Goal: Task Accomplishment & Management: Use online tool/utility

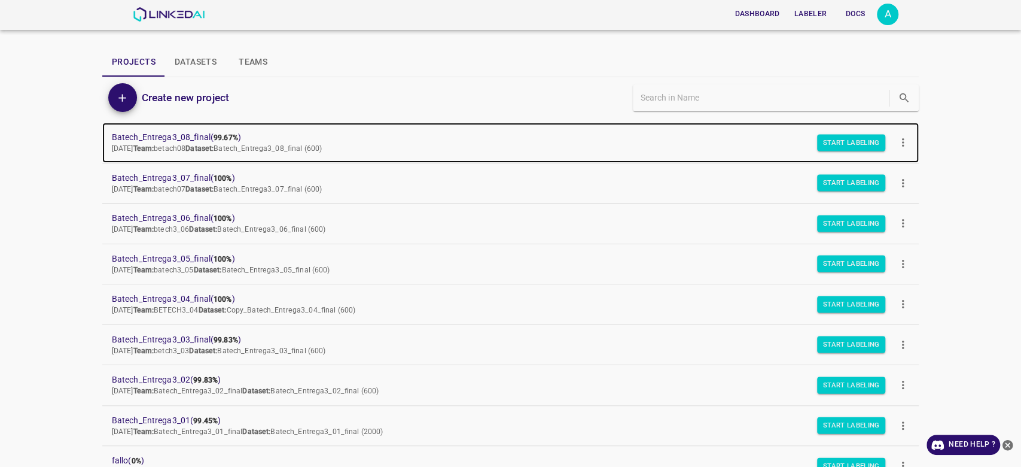
click at [180, 134] on span "Batech_Entrega3_08_final ( 99.67% )" at bounding box center [501, 137] width 779 height 13
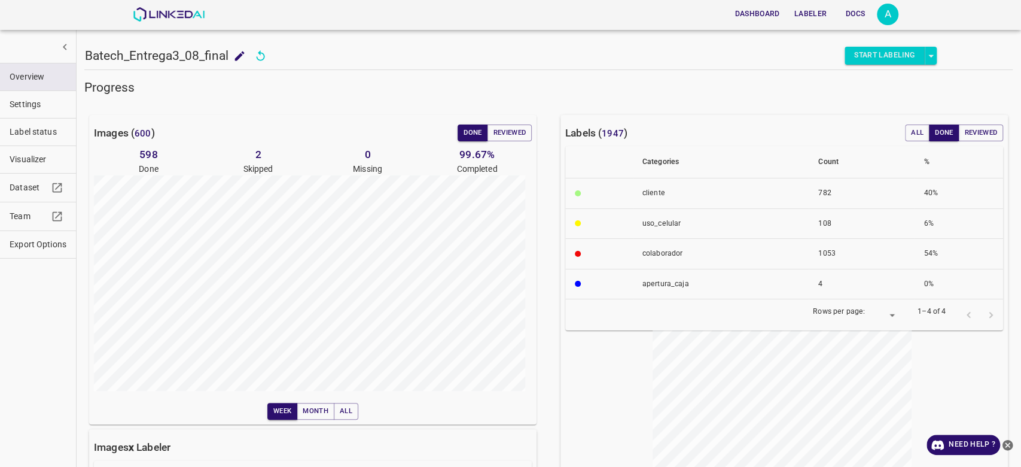
click at [43, 104] on span "Settings" at bounding box center [38, 104] width 57 height 13
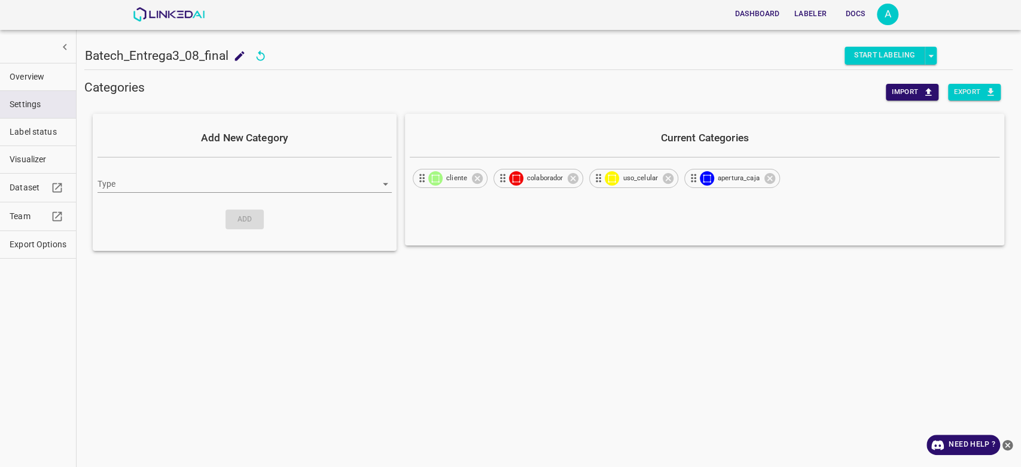
click at [926, 14] on div "Dashboard Labeler Docs A" at bounding box center [510, 15] width 919 height 30
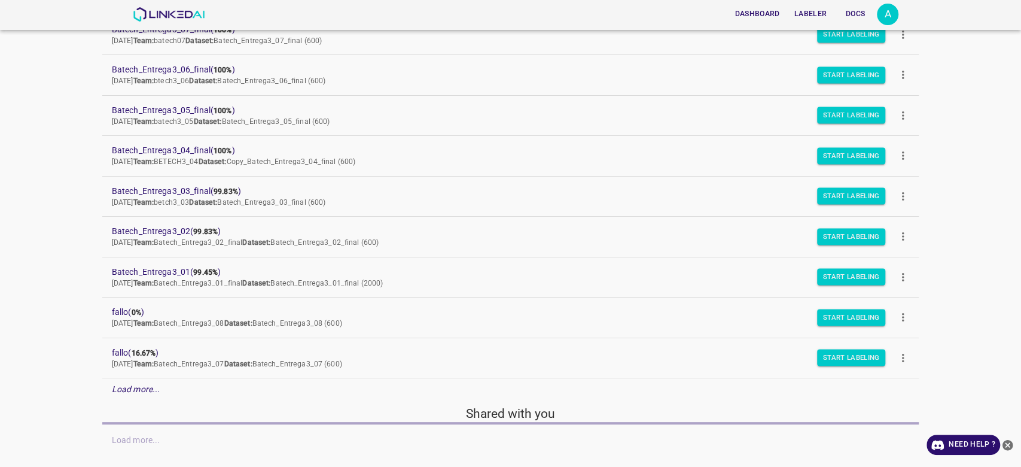
scroll to position [172, 0]
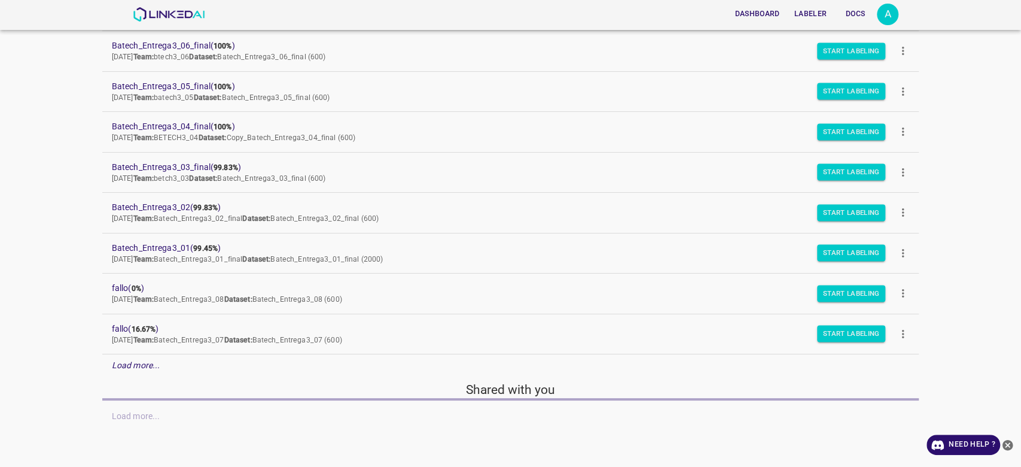
click at [177, 355] on div "Load more..." at bounding box center [510, 365] width 817 height 22
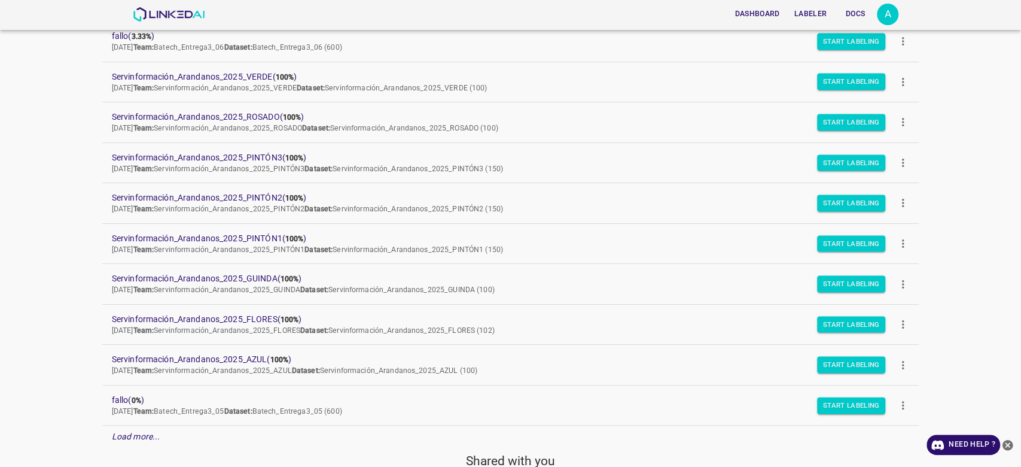
scroll to position [576, 0]
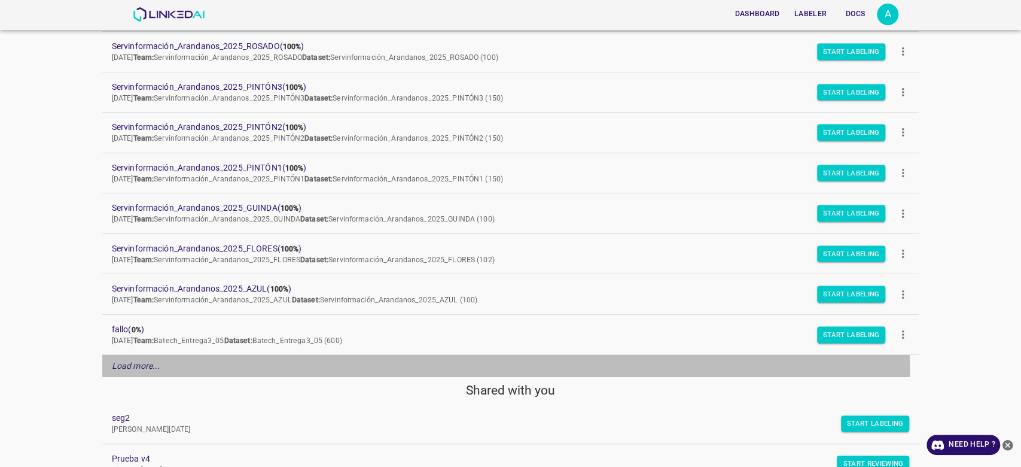
click at [154, 366] on em "Load more..." at bounding box center [136, 366] width 48 height 10
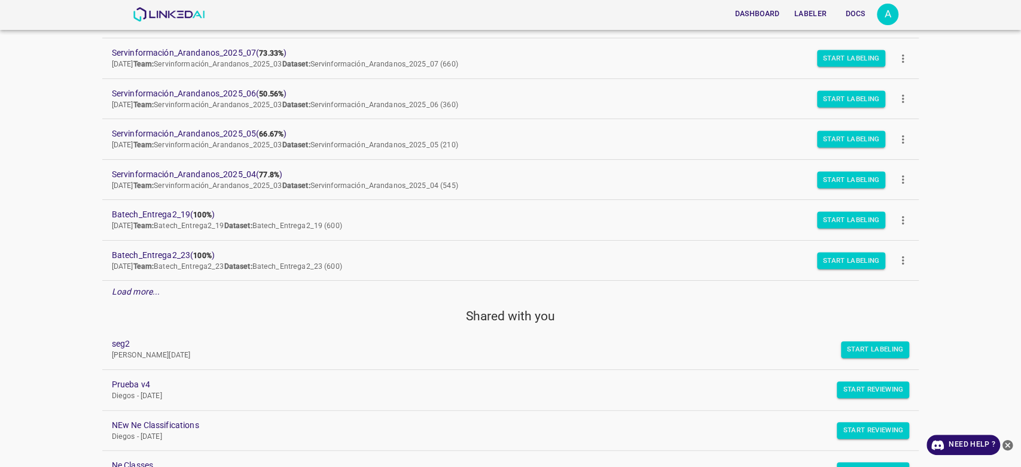
scroll to position [1020, 0]
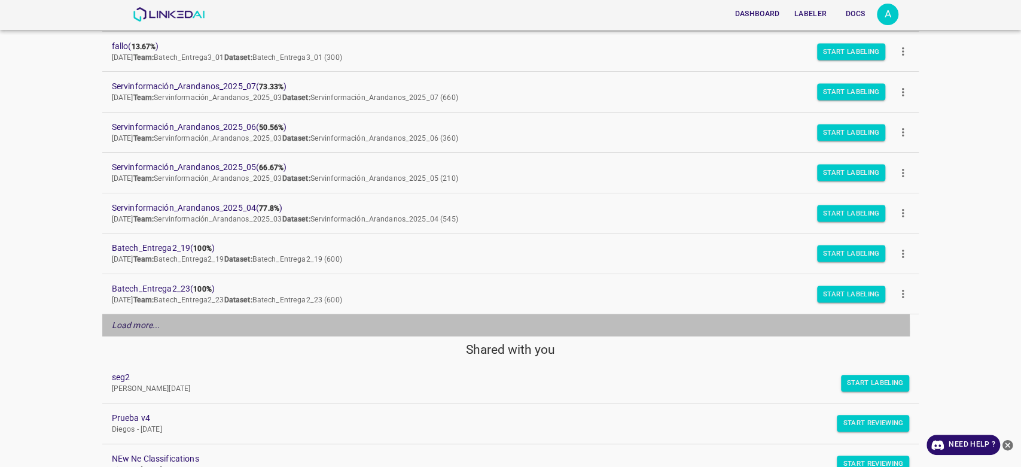
click at [188, 328] on div "Load more..." at bounding box center [510, 325] width 817 height 22
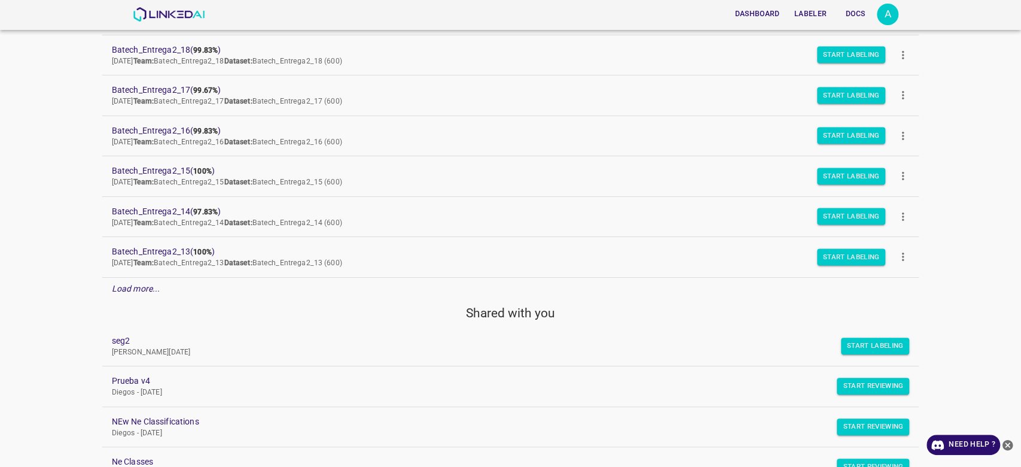
scroll to position [1497, 0]
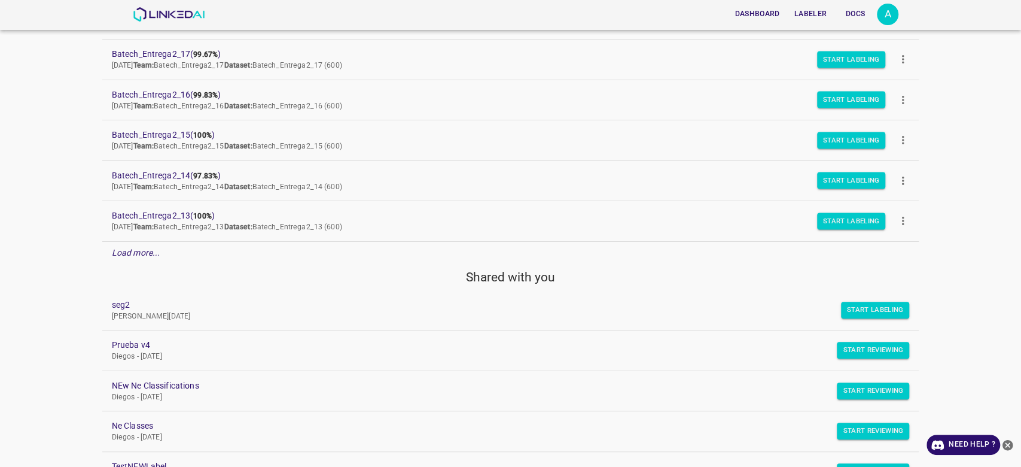
click at [178, 247] on div "Load more..." at bounding box center [510, 253] width 817 height 22
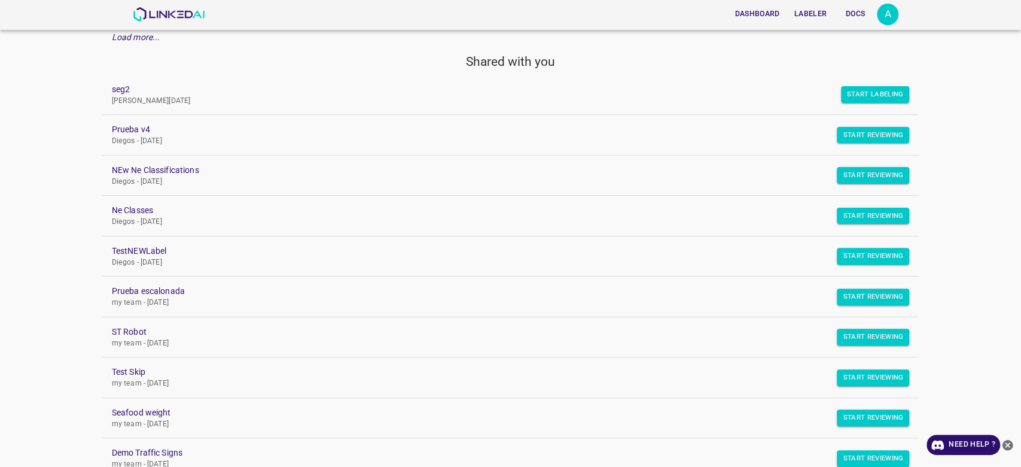
scroll to position [1832, 0]
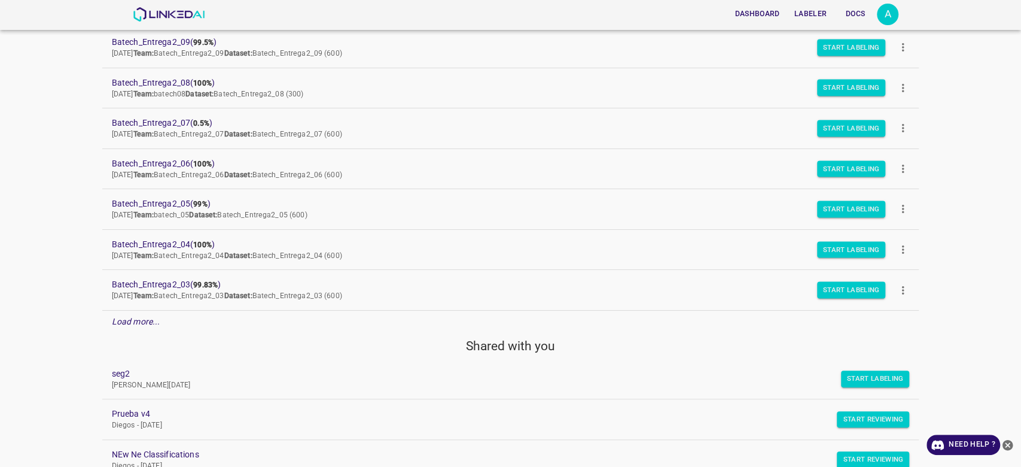
click at [202, 321] on div "Load more..." at bounding box center [510, 322] width 817 height 22
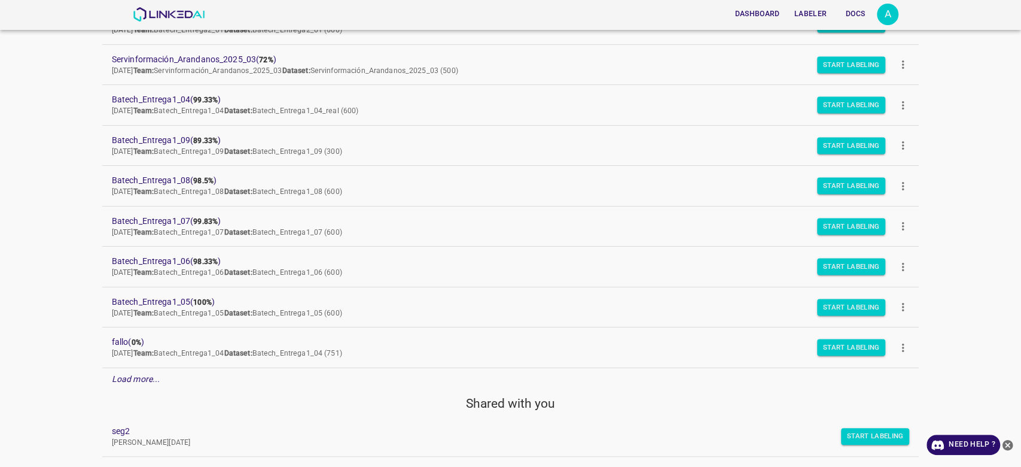
scroll to position [2183, 0]
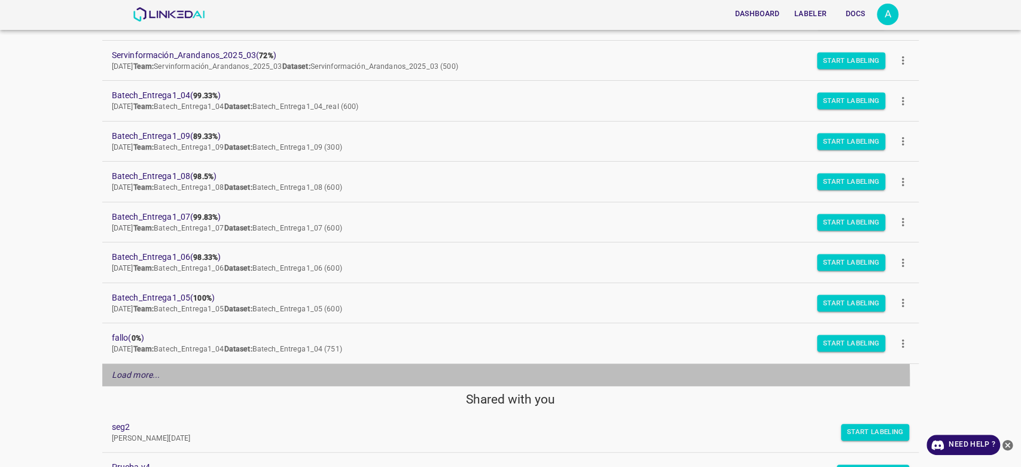
click at [141, 376] on p "Load more..." at bounding box center [136, 375] width 48 height 13
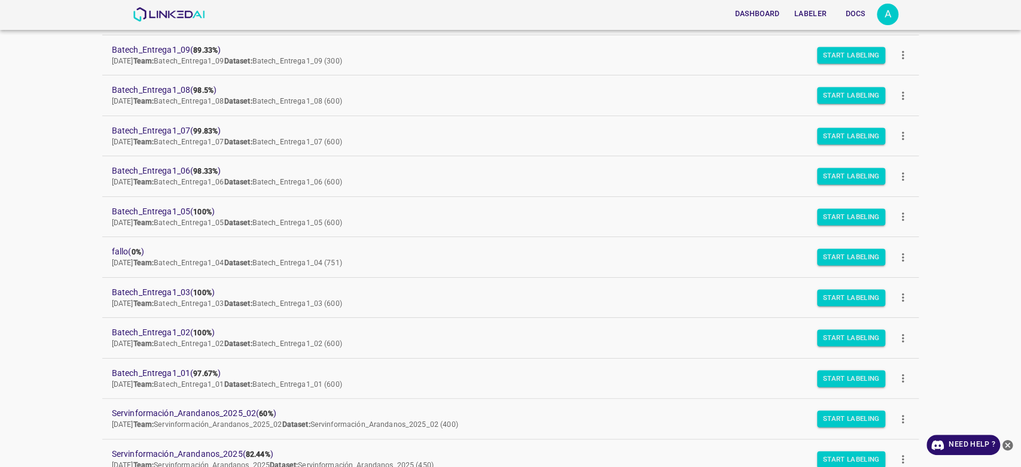
scroll to position [2277, 0]
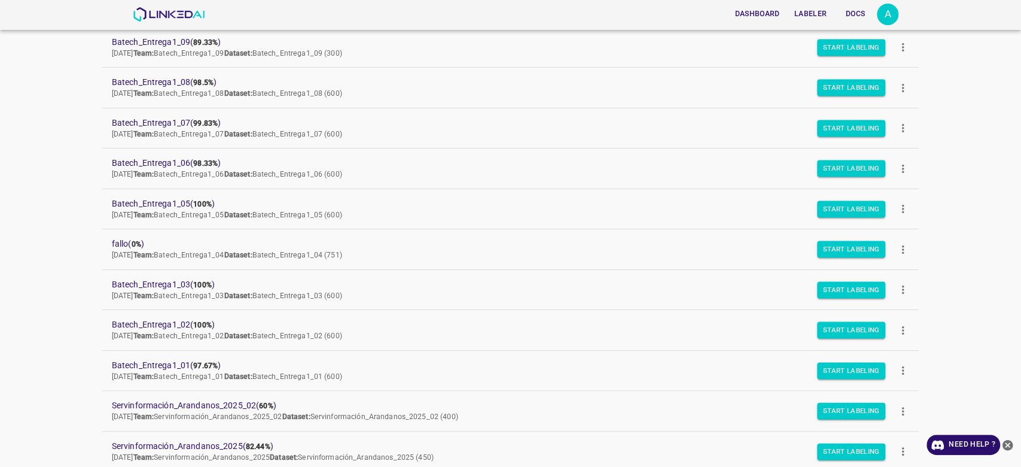
click at [66, 236] on div "Dashboard Labeler Docs A Projects Datasets Teams Create new project Batech_Entr…" at bounding box center [510, 233] width 1021 height 467
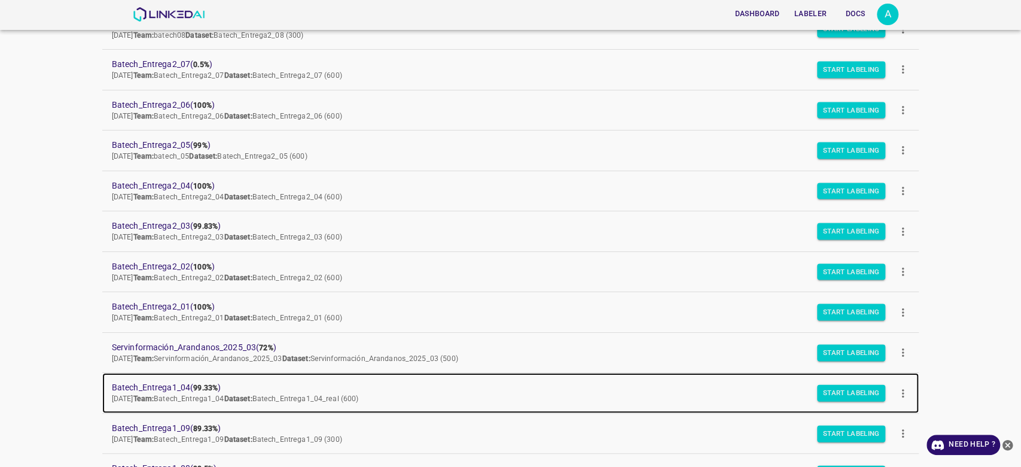
scroll to position [1861, 0]
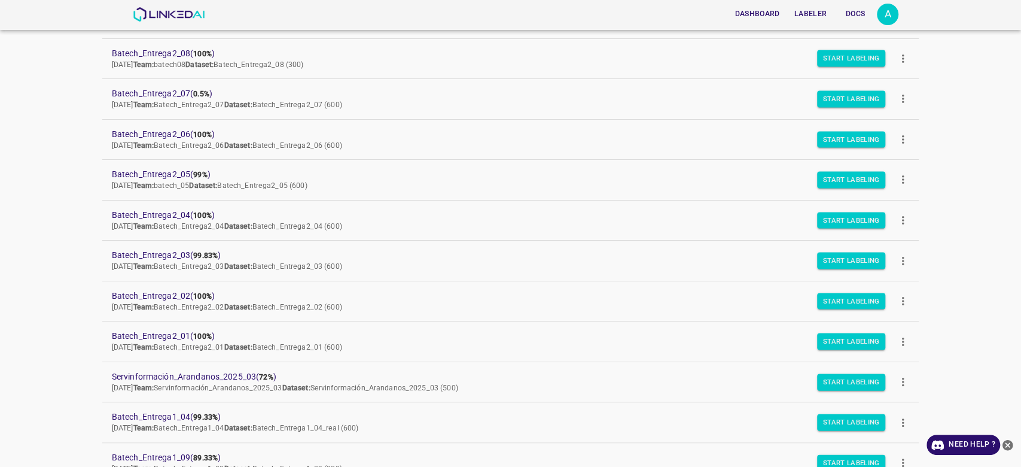
drag, startPoint x: 158, startPoint y: 256, endPoint x: 241, endPoint y: 31, distance: 239.8
click at [243, 23] on div "Dashboard Labeler Docs" at bounding box center [546, 14] width 662 height 25
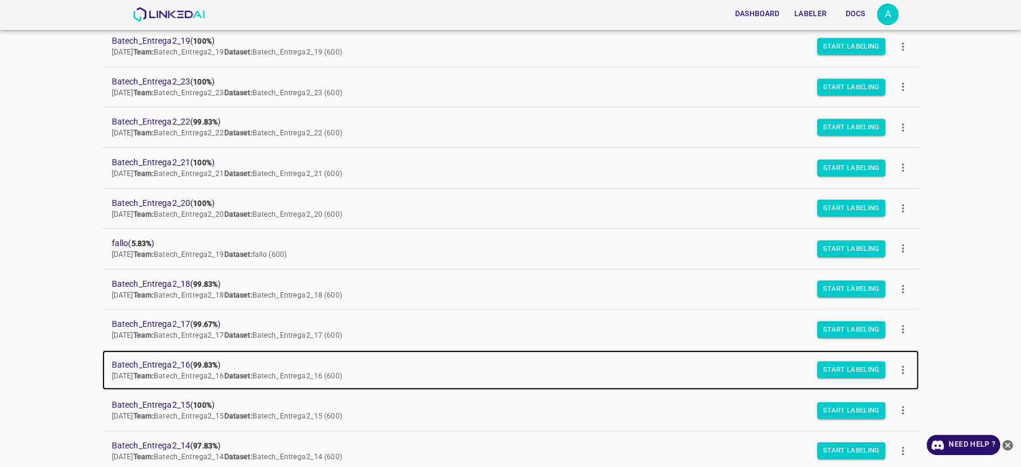
scroll to position [1156, 0]
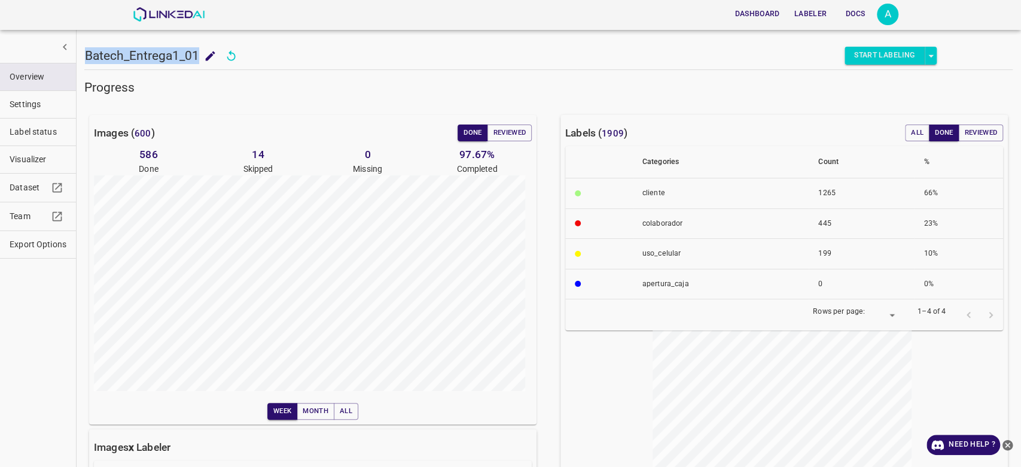
drag, startPoint x: 89, startPoint y: 59, endPoint x: 197, endPoint y: 58, distance: 108.9
click at [197, 58] on h5 "Batech_Entrega1_01" at bounding box center [142, 55] width 114 height 17
copy h5 "Batech_Entrega1_01"
drag, startPoint x: 197, startPoint y: 51, endPoint x: 84, endPoint y: 57, distance: 113.8
click at [84, 57] on div "Batech_Entrega1_02 Batech_Entrega1_02 Start Labeling" at bounding box center [510, 38] width 853 height 61
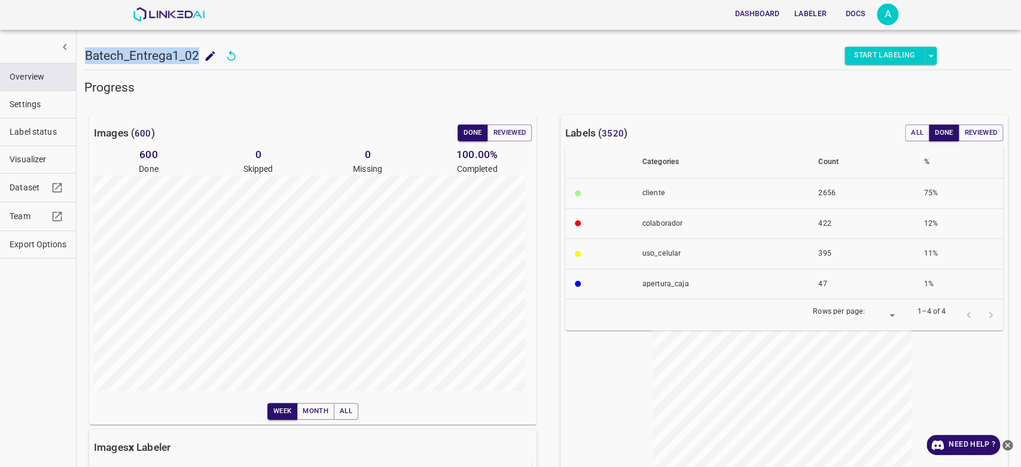
click at [183, 53] on h5 "Batech_Entrega1_02" at bounding box center [142, 55] width 114 height 17
copy h5 "Batech_Entrega1_02"
click at [45, 109] on span "Settings" at bounding box center [38, 104] width 57 height 13
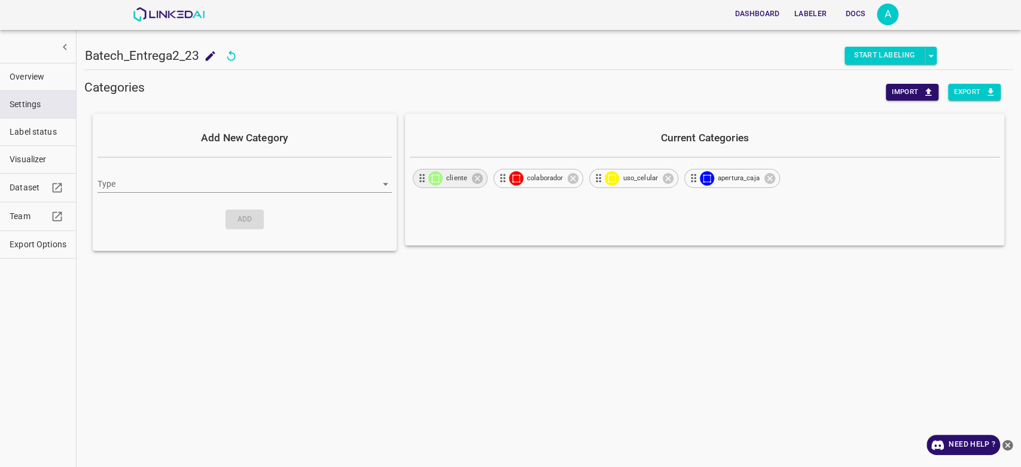
click at [450, 170] on div "​​cliente" at bounding box center [450, 178] width 75 height 19
type input "bounding_box"
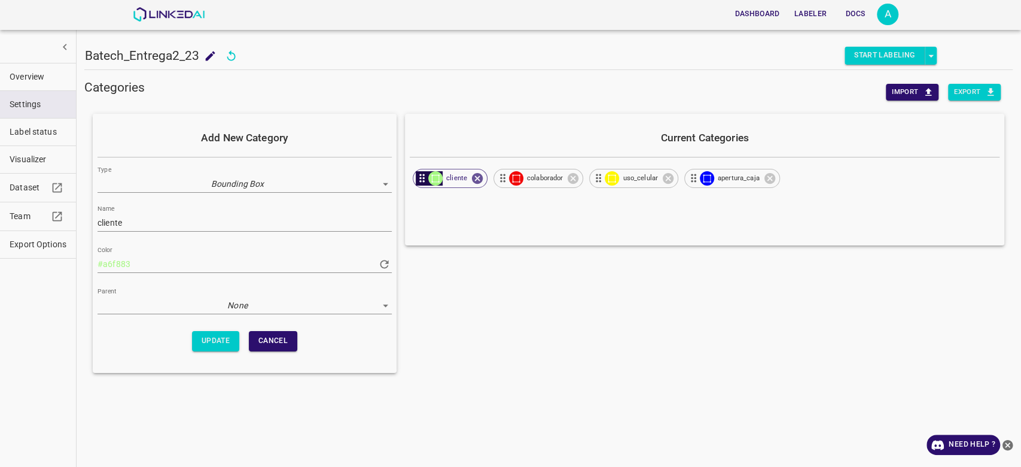
click at [294, 224] on input "​​cliente" at bounding box center [245, 222] width 294 height 17
click at [99, 225] on input "​​cliente" at bounding box center [245, 222] width 294 height 17
click at [170, 218] on input "​cliente" at bounding box center [245, 222] width 294 height 17
type input "​cliente"
click at [458, 392] on div "Categories Import Export Add New Category Type Bounding Box bounding_box Name ​…" at bounding box center [548, 268] width 929 height 379
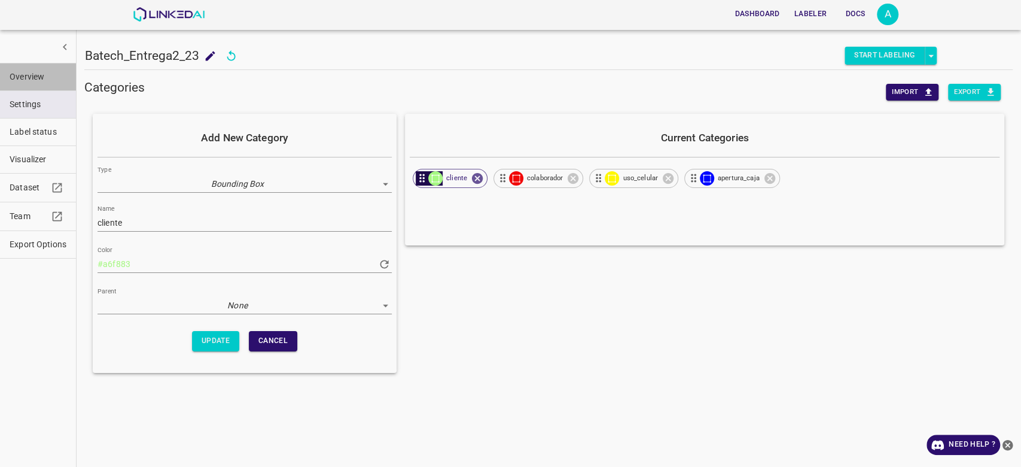
click at [35, 77] on span "Overview" at bounding box center [38, 77] width 57 height 13
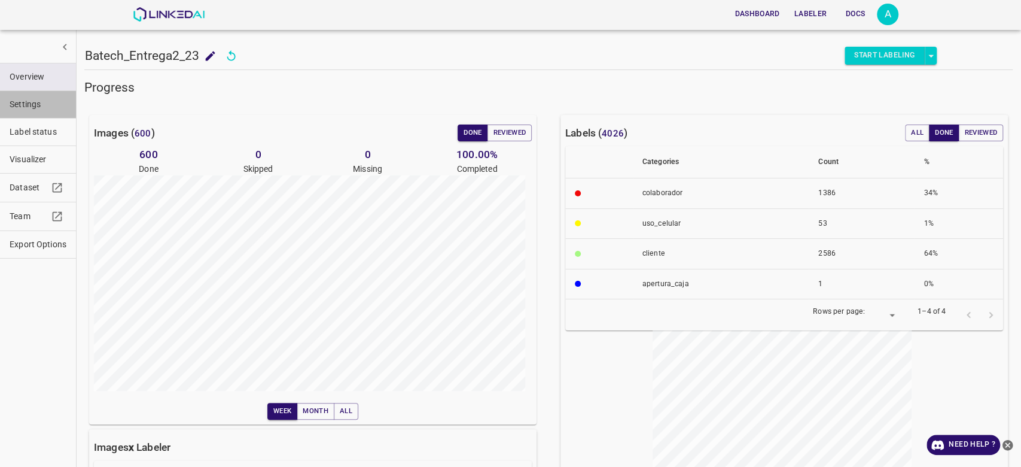
click at [50, 115] on button "Settings" at bounding box center [38, 104] width 76 height 27
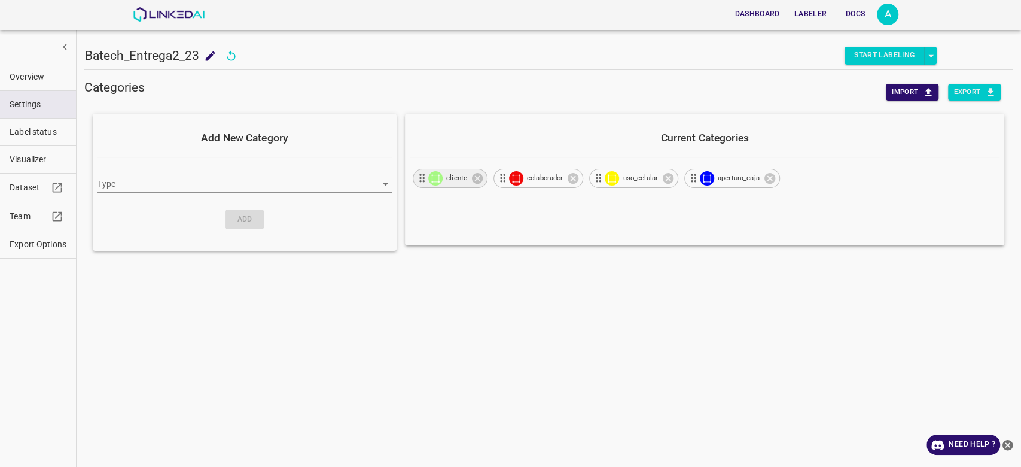
click at [422, 175] on icon at bounding box center [422, 178] width 13 height 13
type input "bounding_box"
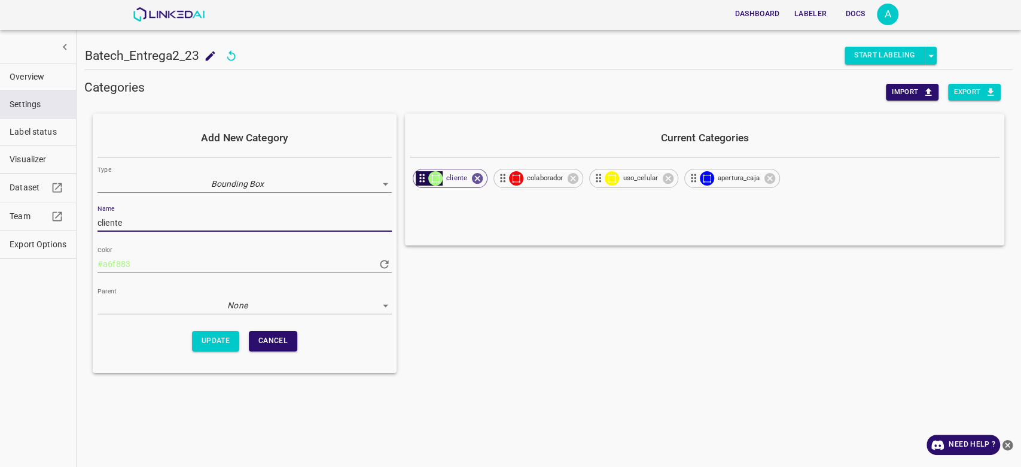
click at [364, 216] on input "​​cliente" at bounding box center [245, 222] width 294 height 17
click at [544, 344] on div "Current Categories ​​cliente colaborador uso_celular apertura_caja" at bounding box center [705, 243] width 600 height 259
click at [333, 227] on input "​​cliente" at bounding box center [245, 222] width 294 height 17
click at [565, 348] on div "Current Categories ​​cliente colaborador uso_celular apertura_caja" at bounding box center [705, 243] width 600 height 259
click at [42, 75] on span "Overview" at bounding box center [38, 77] width 57 height 13
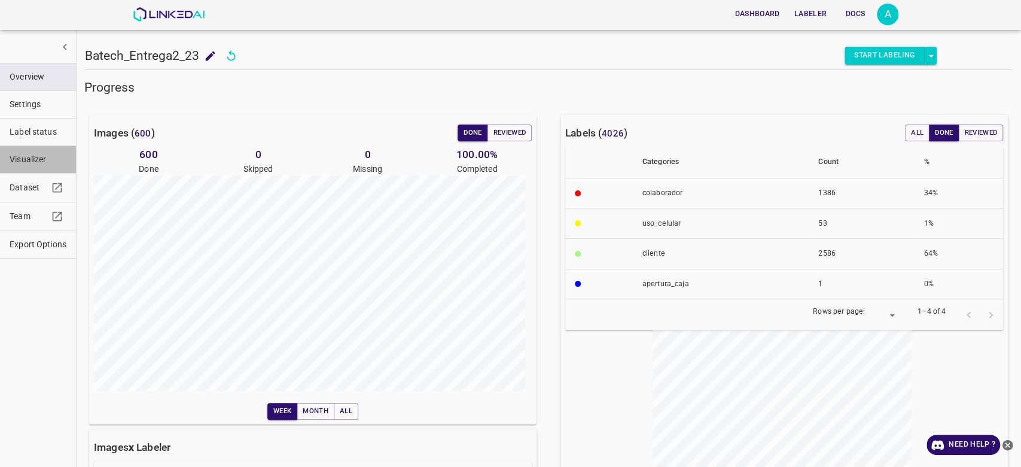
click at [42, 161] on span "Visualizer" at bounding box center [38, 159] width 57 height 13
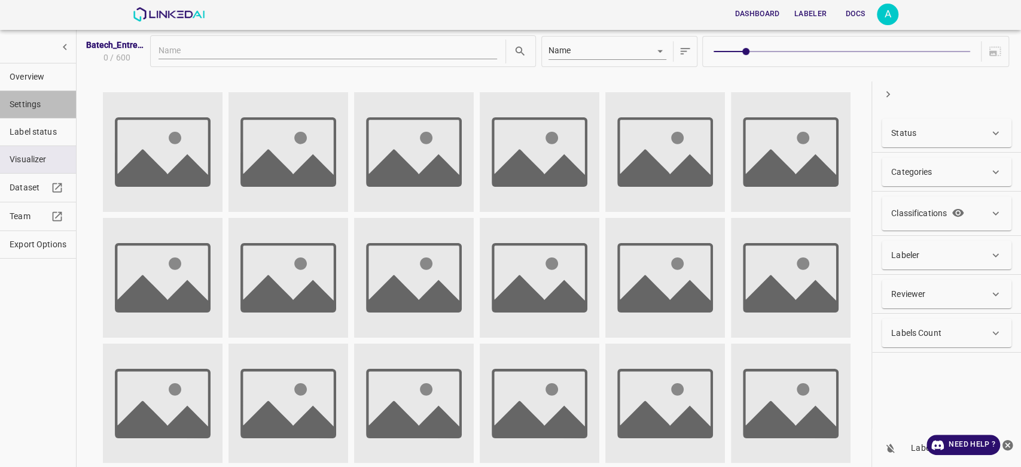
click at [38, 112] on button "Settings" at bounding box center [38, 104] width 76 height 27
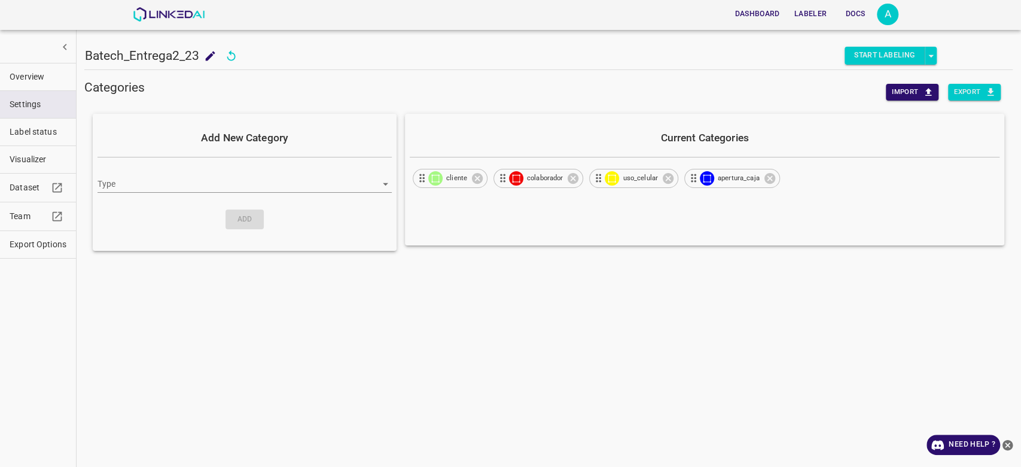
click at [556, 300] on div "Categories Import Export Add New Category Type ​ Add Current Categories ​​clien…" at bounding box center [548, 268] width 929 height 379
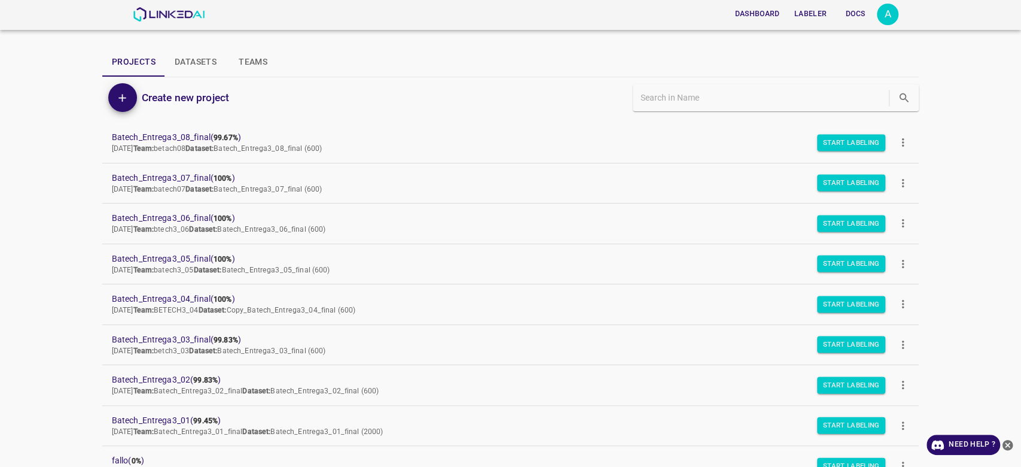
scroll to position [1156, 0]
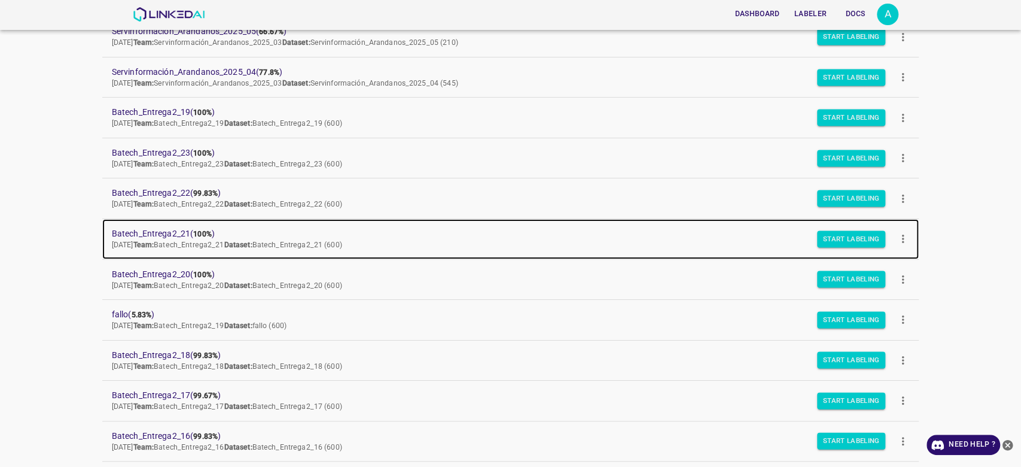
click at [159, 223] on link "Batech_Entrega2_21 ( 100% ) Mon Jul 07 2025 Team: Batech_Entrega2_21 Dataset: B…" at bounding box center [510, 239] width 817 height 40
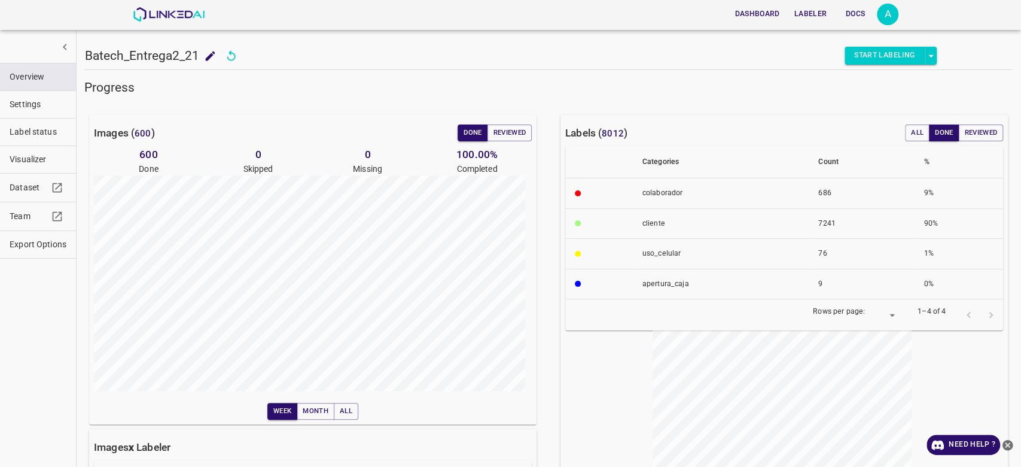
click at [53, 127] on span "Label status" at bounding box center [38, 132] width 57 height 13
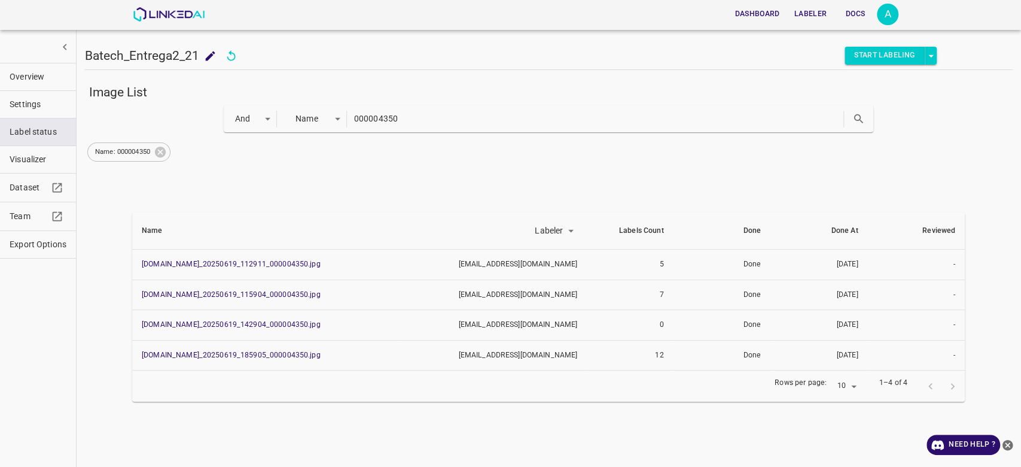
click at [165, 144] on div "Name: 000004350" at bounding box center [128, 151] width 83 height 19
click at [167, 154] on icon at bounding box center [160, 151] width 13 height 13
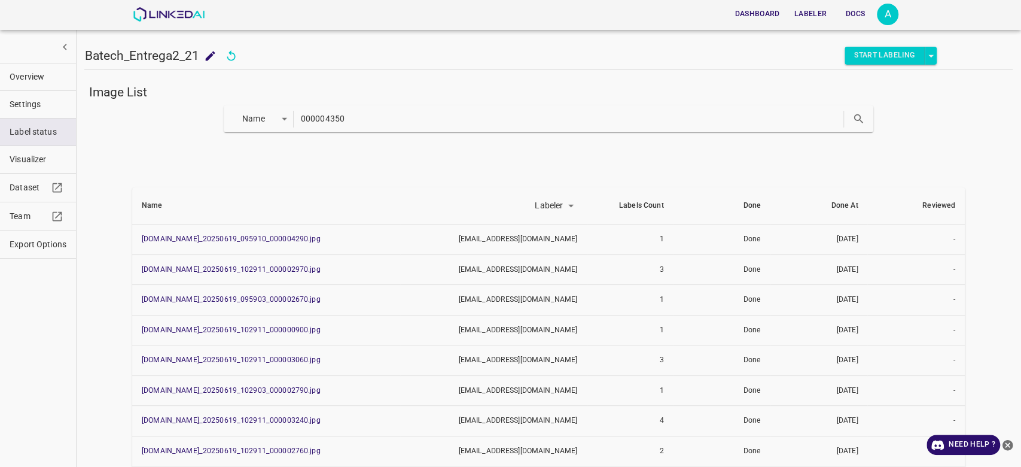
drag, startPoint x: 383, startPoint y: 110, endPoint x: 177, endPoint y: 131, distance: 207.5
click at [177, 131] on div "Name key 000004350" at bounding box center [548, 118] width 929 height 27
paste input "20250619_142904_"
type input "20250619_142904_000004350"
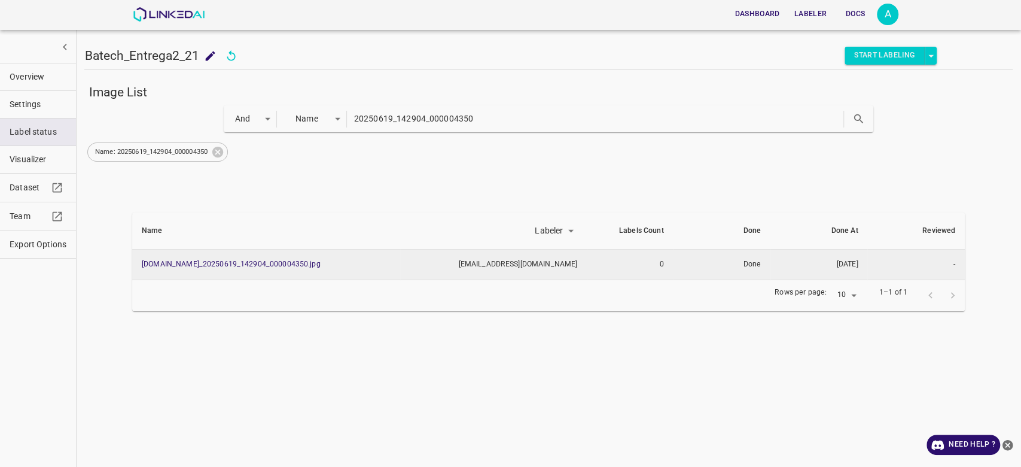
click at [216, 258] on td "844-tb-galerias-atizapan.ddns.net_20250619_142904_000004350.jpg" at bounding box center [266, 264] width 268 height 31
click at [211, 271] on td "844-tb-galerias-atizapan.ddns.net_20250619_142904_000004350.jpg" at bounding box center [266, 264] width 268 height 31
click at [209, 264] on link "844-tb-galerias-atizapan.ddns.net_20250619_142904_000004350.jpg" at bounding box center [231, 264] width 179 height 8
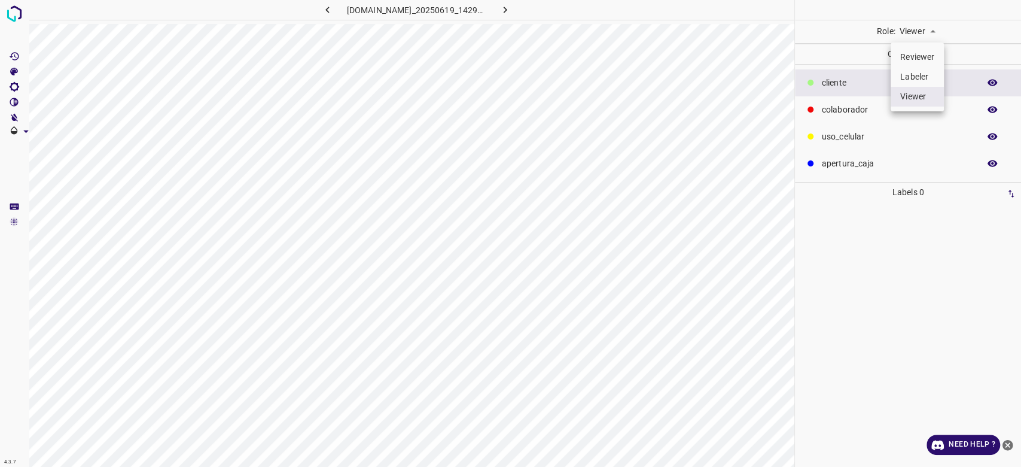
click at [903, 26] on body "4.3.7 844-tb-galerias-atizapan.ddns.net_20250619_142904_000004350.jpg Role: Vie…" at bounding box center [510, 233] width 1021 height 467
click at [914, 51] on li "Reviewer" at bounding box center [917, 57] width 53 height 20
type input "reviewer"
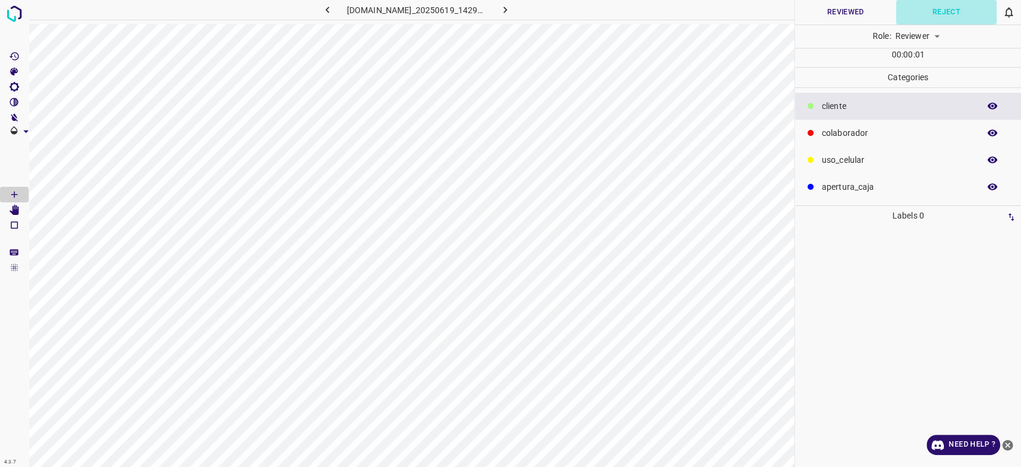
click at [951, 11] on button "Reject" at bounding box center [946, 12] width 101 height 25
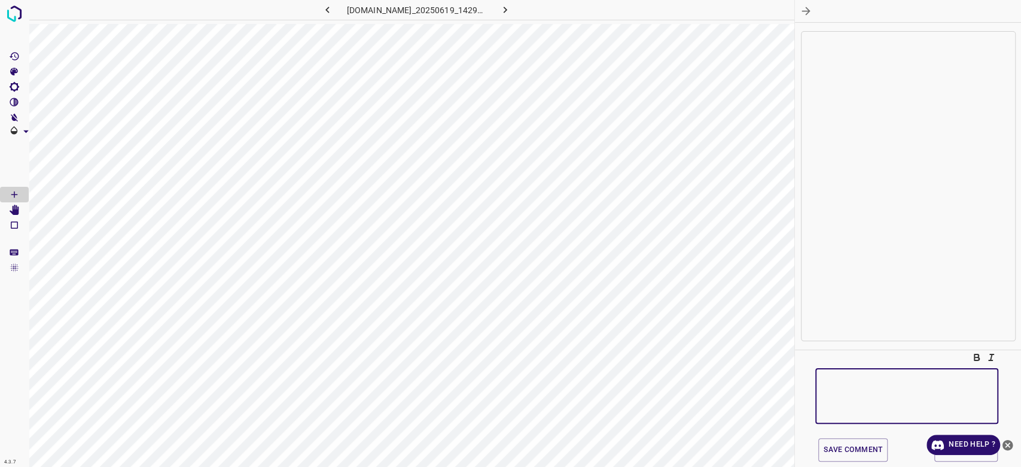
click at [854, 383] on textarea at bounding box center [907, 396] width 166 height 36
type textarea "imagen vacia"
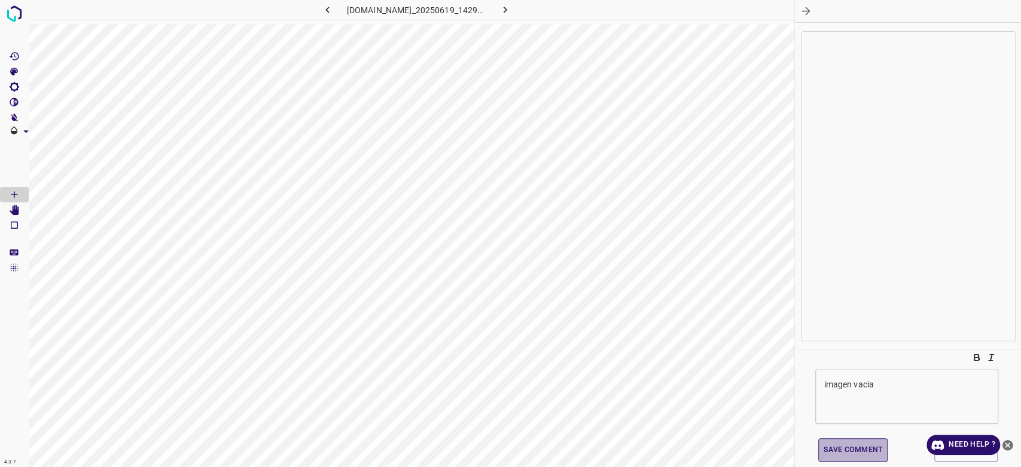
click at [860, 452] on button "Save comment" at bounding box center [852, 449] width 69 height 23
click at [1009, 440] on icon "close-help" at bounding box center [1008, 444] width 11 height 11
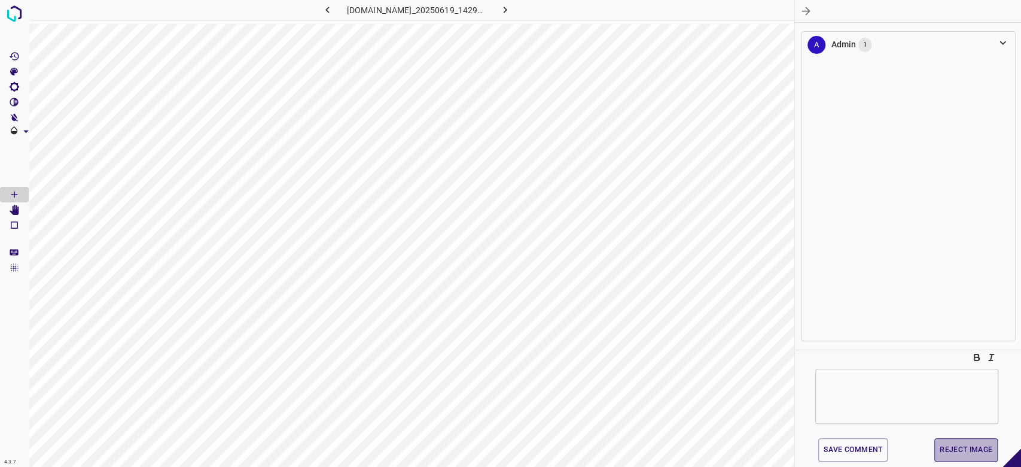
click at [959, 448] on button "Reject Image" at bounding box center [966, 449] width 63 height 23
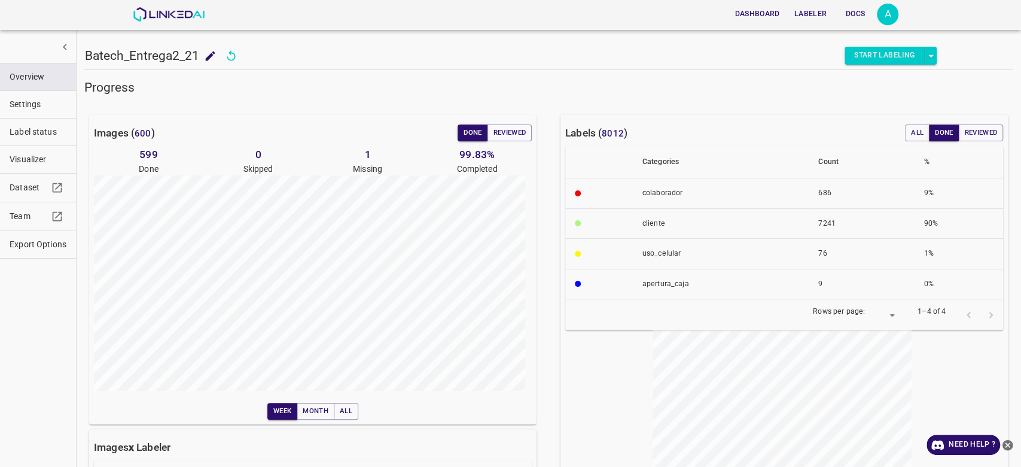
click at [146, 154] on h6 "599" at bounding box center [148, 154] width 109 height 17
click at [148, 154] on h6 "599" at bounding box center [148, 154] width 109 height 17
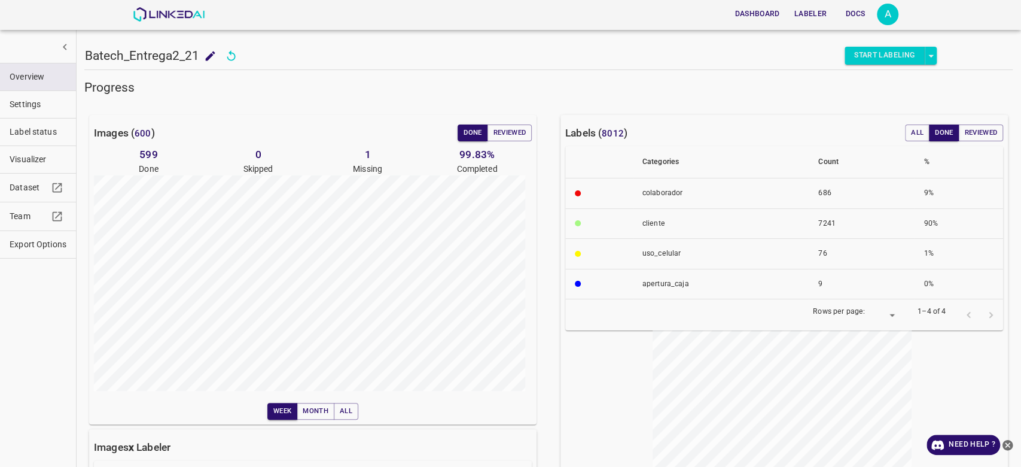
click at [153, 155] on h6 "599" at bounding box center [148, 154] width 109 height 17
click at [172, 155] on h6 "599" at bounding box center [148, 154] width 109 height 17
click at [145, 153] on h6 "599" at bounding box center [148, 154] width 109 height 17
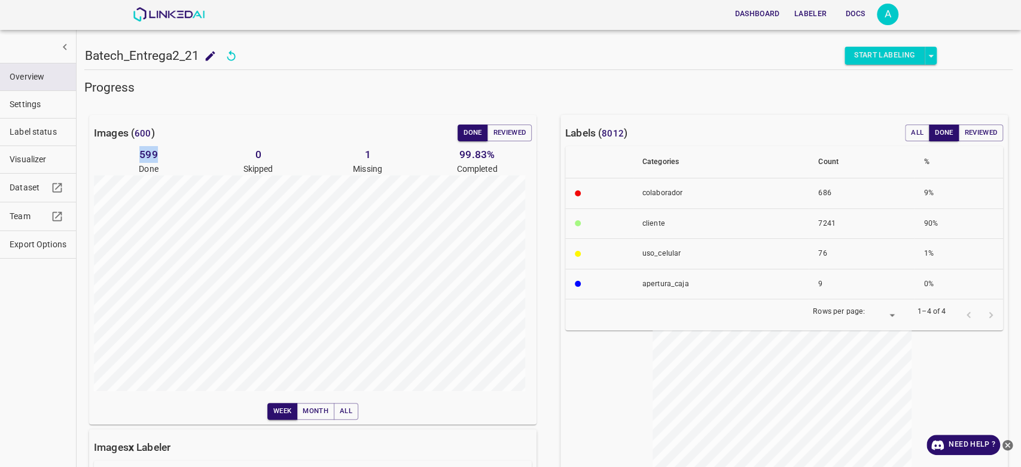
click at [145, 153] on h6 "599" at bounding box center [148, 154] width 109 height 17
click at [172, 156] on h6 "599" at bounding box center [148, 154] width 109 height 17
